Goal: Register for event/course

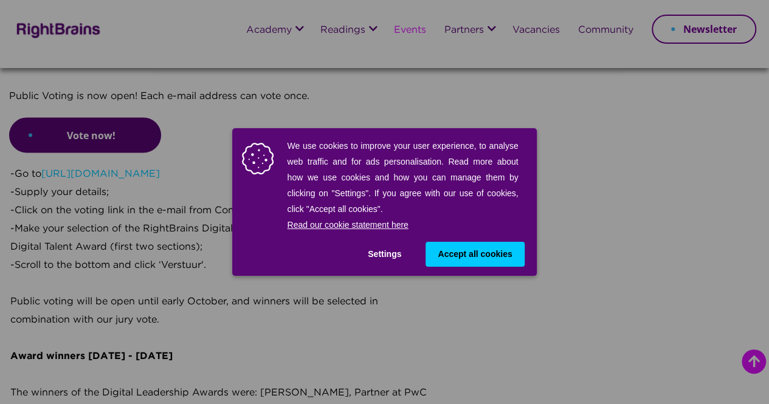
scroll to position [1094, 0]
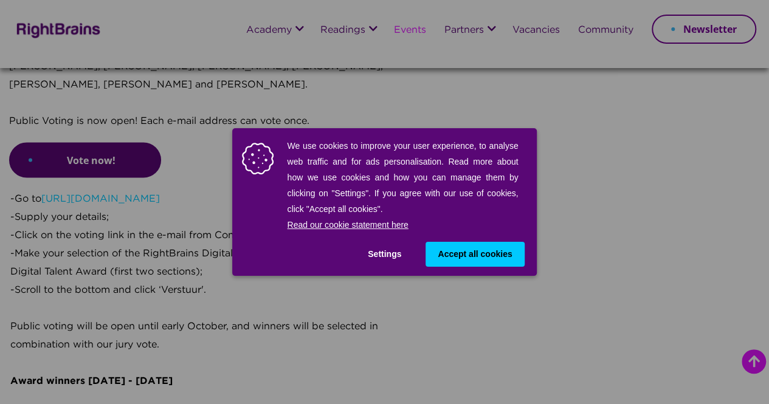
click at [461, 255] on span "Accept all cookies" at bounding box center [475, 254] width 74 height 13
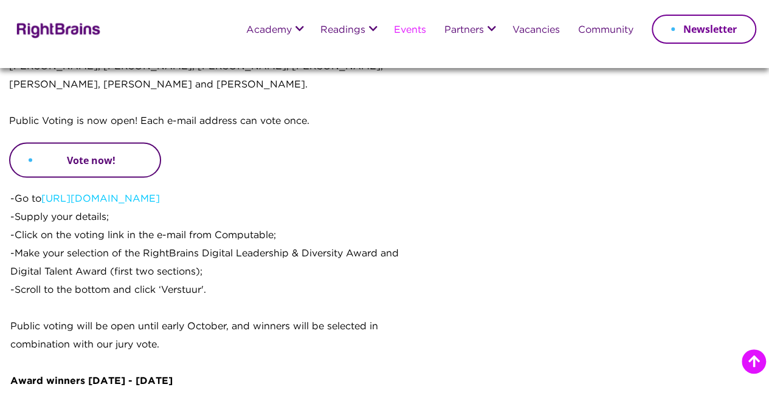
click at [68, 178] on link "Vote now!" at bounding box center [85, 159] width 152 height 35
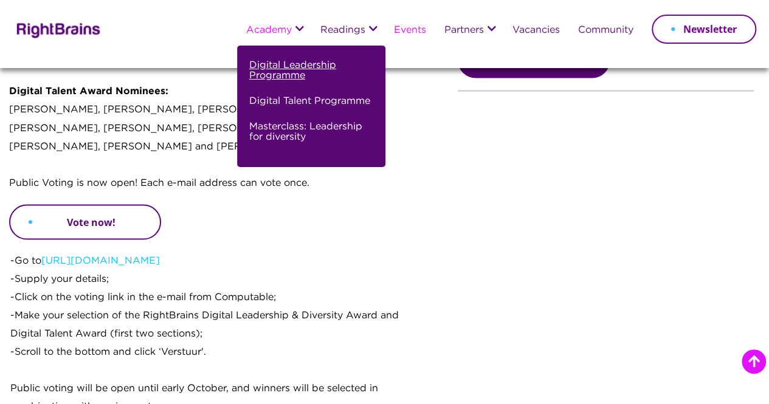
scroll to position [973, 0]
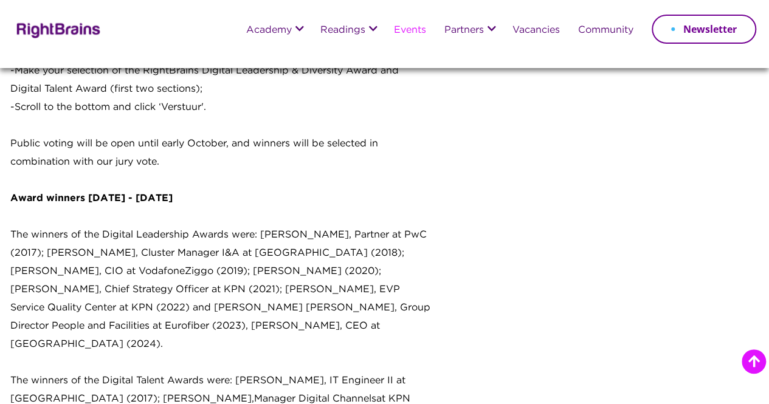
scroll to position [1034, 0]
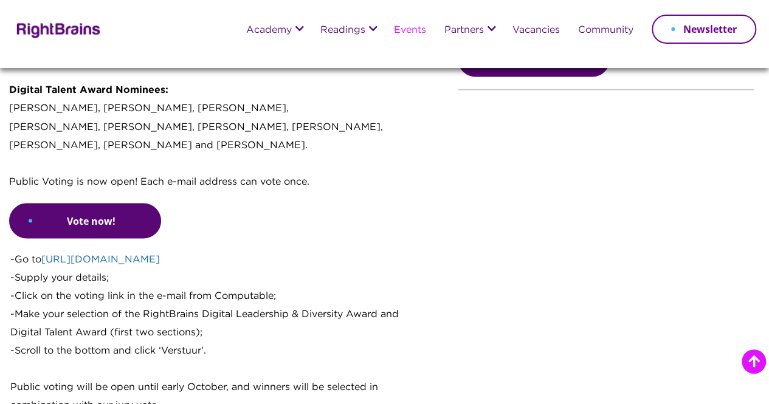
click at [66, 264] on link "[URL][DOMAIN_NAME]" at bounding box center [100, 259] width 119 height 9
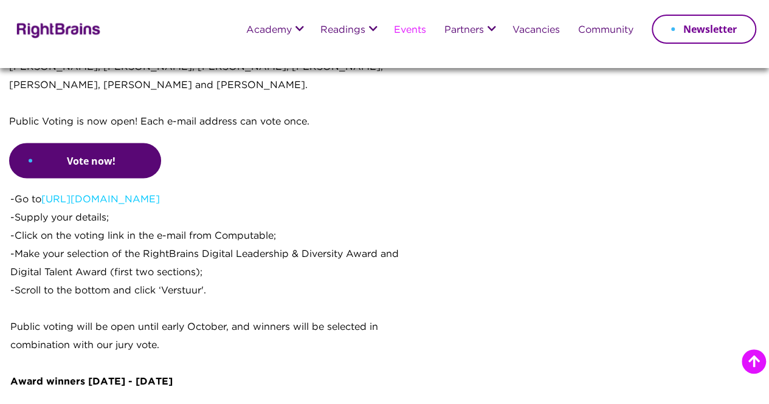
scroll to position [1094, 0]
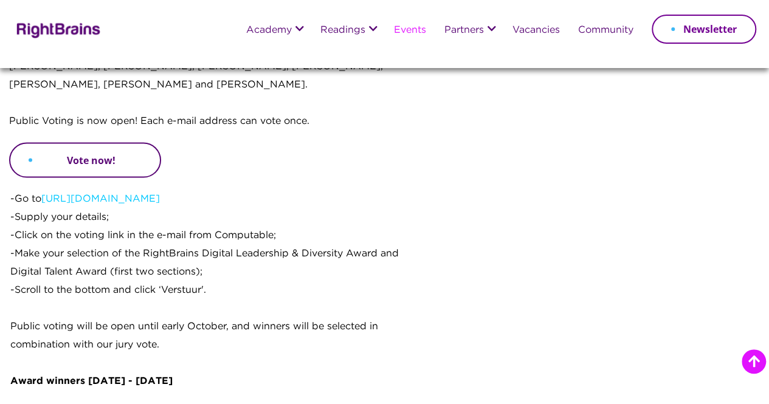
click at [83, 178] on link "Vote now!" at bounding box center [85, 159] width 152 height 35
